Goal: Task Accomplishment & Management: Manage account settings

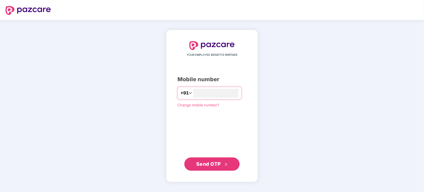
type input "**********"
click at [206, 158] on button "Send OTP" at bounding box center [211, 164] width 55 height 13
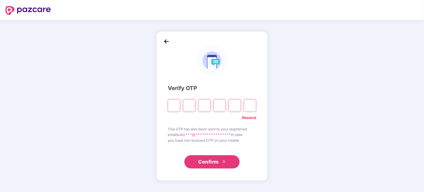
type input "*"
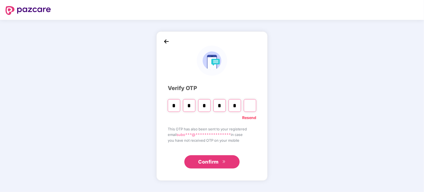
type input "*"
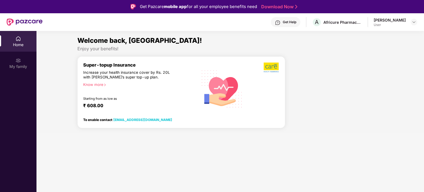
click at [105, 84] on icon "right" at bounding box center [104, 84] width 3 height 3
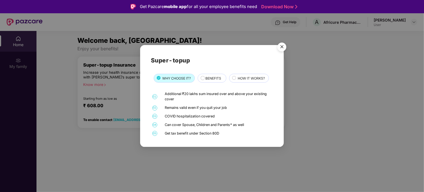
click at [283, 42] on img "Close" at bounding box center [281, 47] width 15 height 15
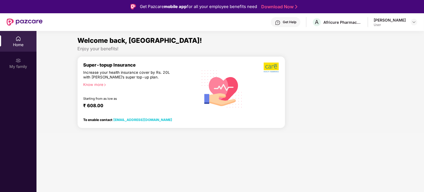
click at [192, 99] on div "Super-topup Insurance Increase your health insurance cover by Rs. 20L with [PER…" at bounding box center [140, 88] width 114 height 53
click at [94, 105] on div "₹ 608.00" at bounding box center [137, 106] width 109 height 7
click at [273, 66] on img at bounding box center [272, 67] width 16 height 11
click at [19, 66] on div "My family" at bounding box center [18, 67] width 36 height 6
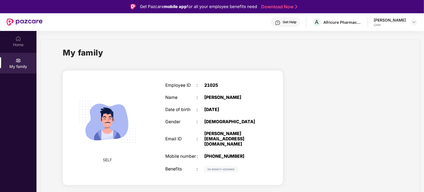
scroll to position [31, 0]
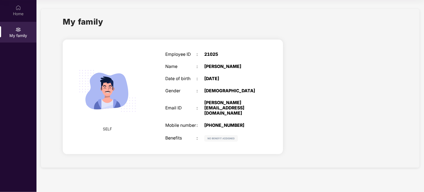
click at [230, 136] on img at bounding box center [221, 138] width 34 height 7
click at [17, 11] on div "Home" at bounding box center [18, 10] width 36 height 21
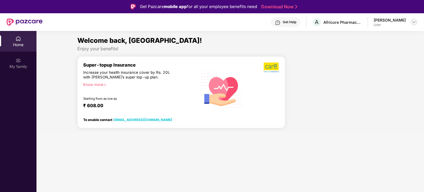
click at [414, 25] on div at bounding box center [414, 22] width 7 height 7
click at [363, 38] on div "Logout" at bounding box center [388, 35] width 72 height 11
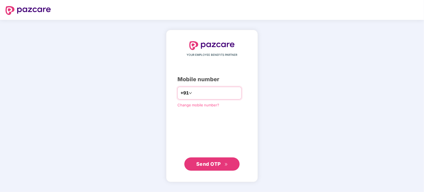
click at [200, 95] on input "number" at bounding box center [215, 93] width 45 height 9
type input "**********"
